Goal: Complete application form

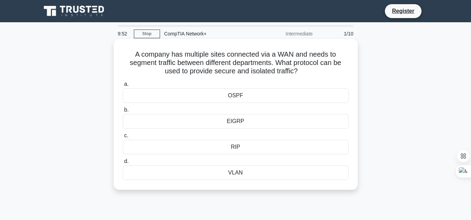
click at [231, 169] on div "VLAN" at bounding box center [236, 173] width 226 height 15
click at [123, 164] on input "d. VLAN" at bounding box center [123, 162] width 0 height 5
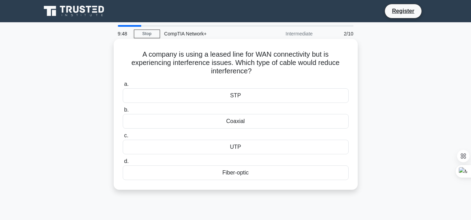
click at [234, 98] on div "STP" at bounding box center [236, 95] width 226 height 15
click at [123, 87] on input "a. STP" at bounding box center [123, 84] width 0 height 5
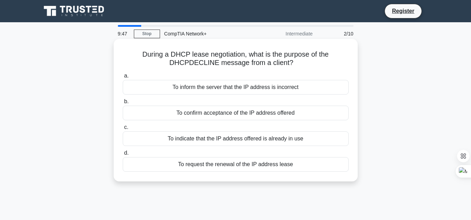
click at [178, 86] on div "To inform the server that the IP address is incorrect" at bounding box center [236, 87] width 226 height 15
click at [123, 78] on input "a. To inform the server that the IP address is incorrect" at bounding box center [123, 76] width 0 height 5
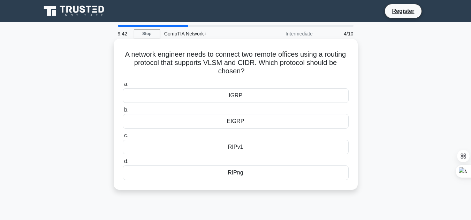
click at [252, 147] on div "RIPv1" at bounding box center [236, 147] width 226 height 15
click at [123, 138] on input "c. RIPv1" at bounding box center [123, 136] width 0 height 5
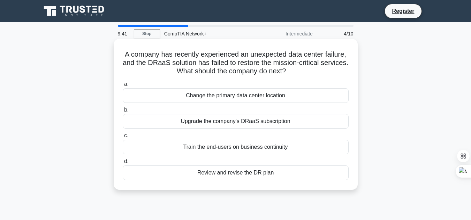
click at [228, 98] on div "Change the primary data center location" at bounding box center [236, 95] width 226 height 15
click at [123, 87] on input "a. Change the primary data center location" at bounding box center [123, 84] width 0 height 5
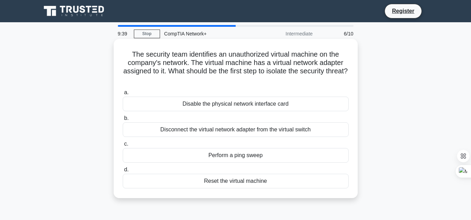
click at [254, 106] on div "Disable the physical network interface card" at bounding box center [236, 104] width 226 height 15
click at [123, 95] on input "a. Disable the physical network interface card" at bounding box center [123, 93] width 0 height 5
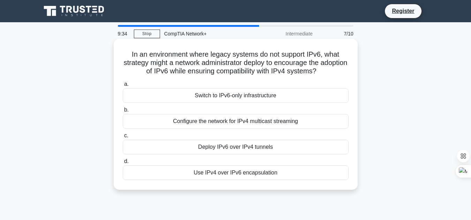
click at [259, 96] on div "Switch to IPv6-only infrastructure" at bounding box center [236, 95] width 226 height 15
click at [123, 87] on input "a. Switch to IPv6-only infrastructure" at bounding box center [123, 84] width 0 height 5
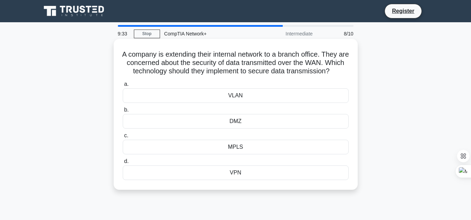
click at [250, 101] on div "VLAN" at bounding box center [236, 95] width 226 height 15
click at [123, 87] on input "a. VLAN" at bounding box center [123, 84] width 0 height 5
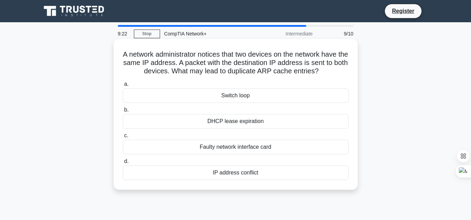
click at [278, 120] on div "DHCP lease expiration" at bounding box center [236, 121] width 226 height 15
click at [123, 113] on input "b. DHCP lease expiration" at bounding box center [123, 110] width 0 height 5
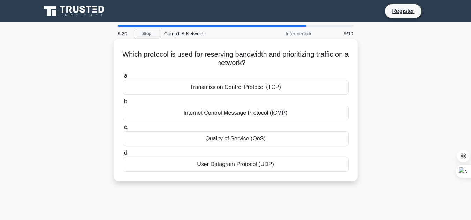
click at [242, 87] on div "Transmission Control Protocol (TCP)" at bounding box center [236, 87] width 226 height 15
click at [123, 78] on input "a. Transmission Control Protocol (TCP)" at bounding box center [123, 76] width 0 height 5
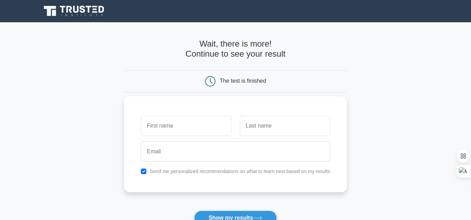
click at [197, 127] on input "text" at bounding box center [186, 126] width 90 height 20
type input "VISHAL"
click at [258, 127] on input "text" at bounding box center [285, 126] width 90 height 20
type input "KUMAR"
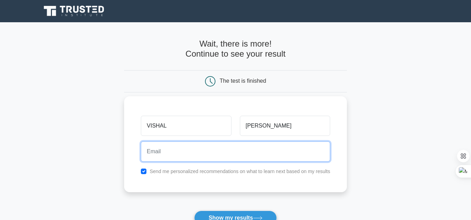
click at [220, 160] on input "email" at bounding box center [235, 152] width 189 height 20
type input "vishalkumar06082002@gmail.com"
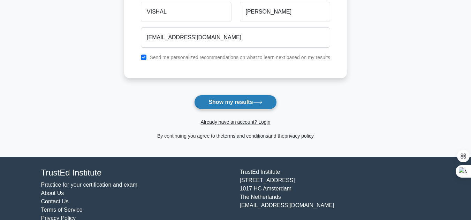
click at [240, 102] on button "Show my results" at bounding box center [235, 102] width 82 height 15
